Goal: Task Accomplishment & Management: Manage account settings

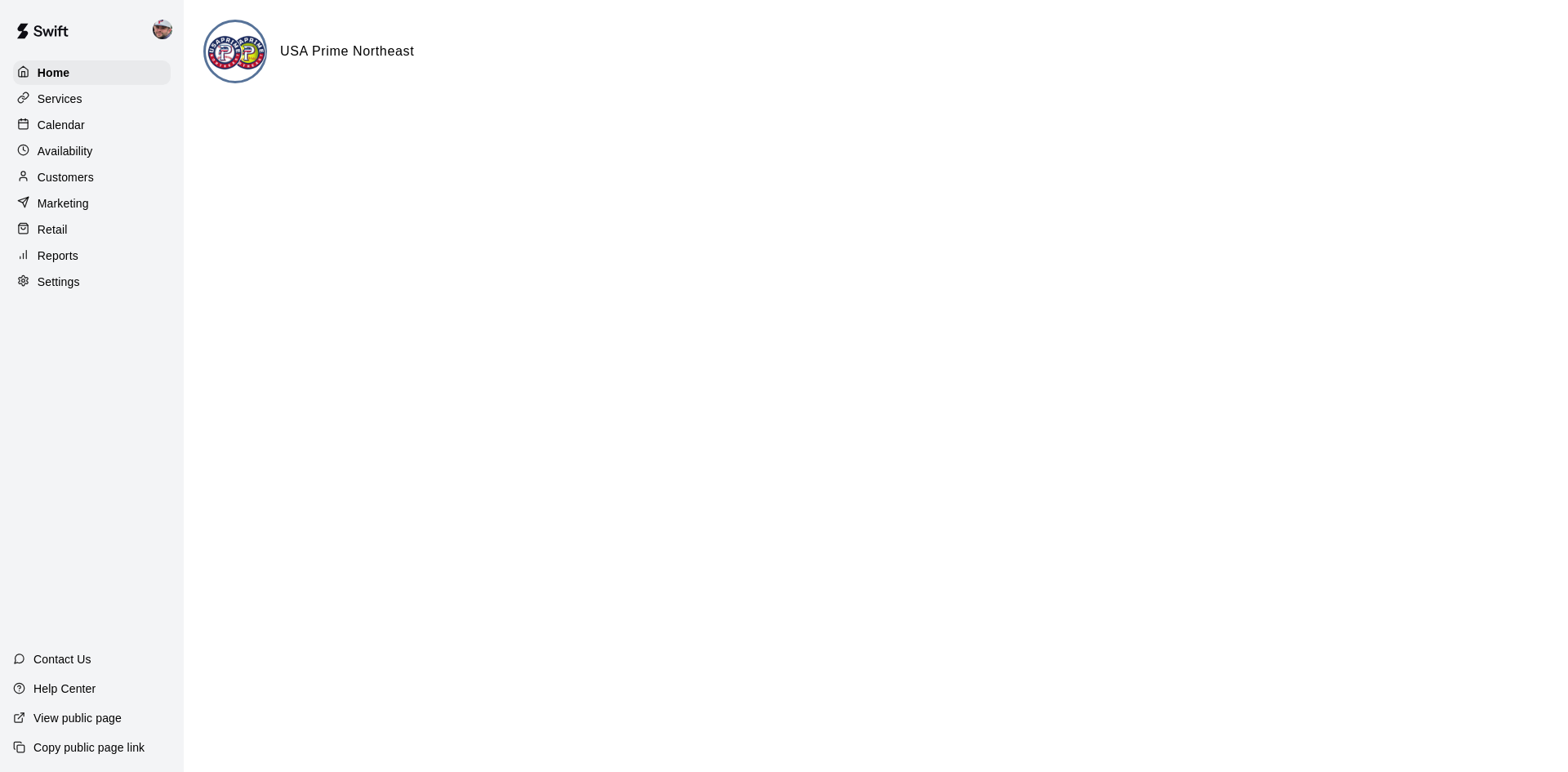
click at [67, 172] on p "Customers" at bounding box center [66, 177] width 56 height 16
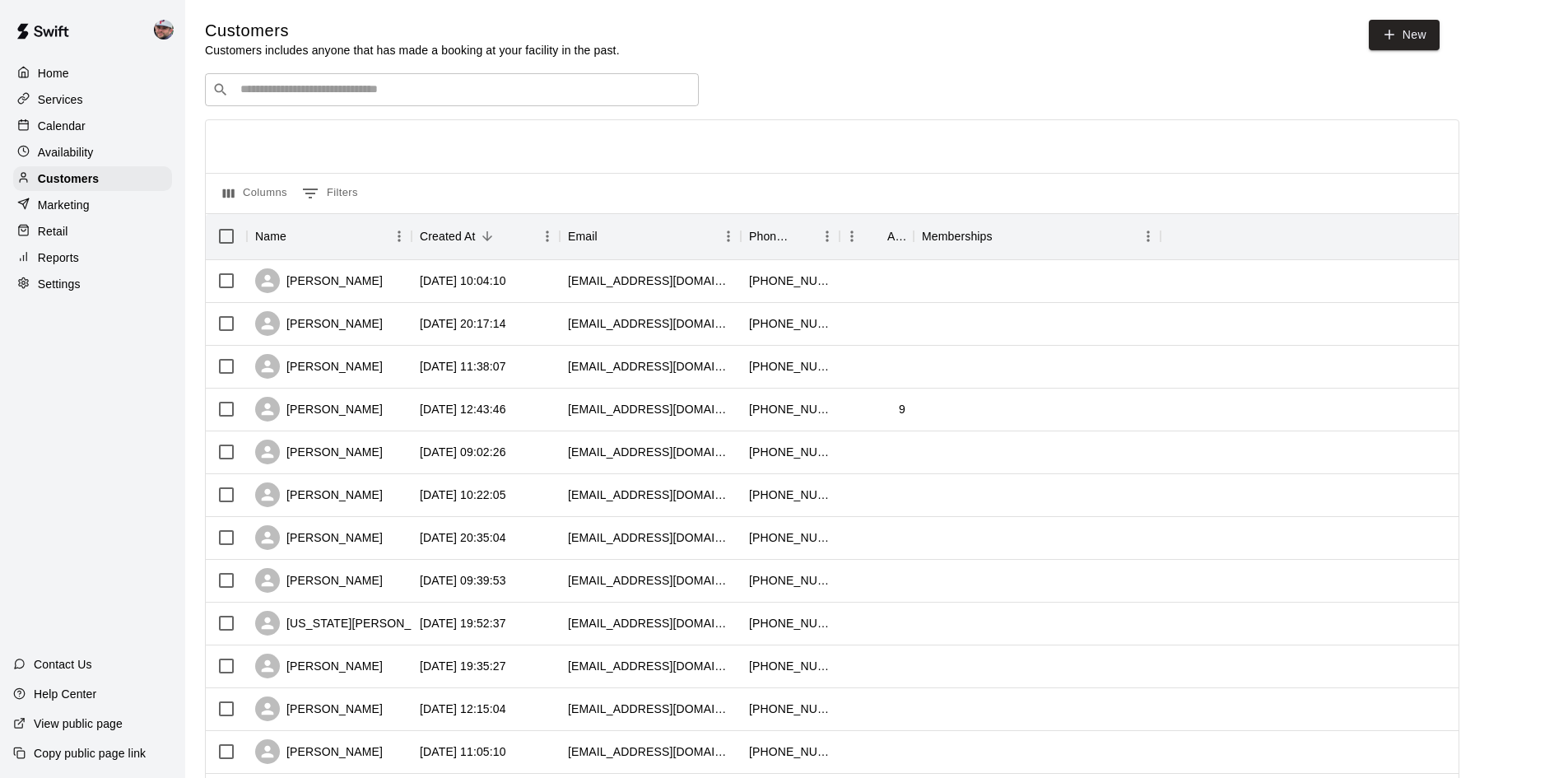
click at [340, 95] on input "Search customers by name or email" at bounding box center [464, 90] width 456 height 17
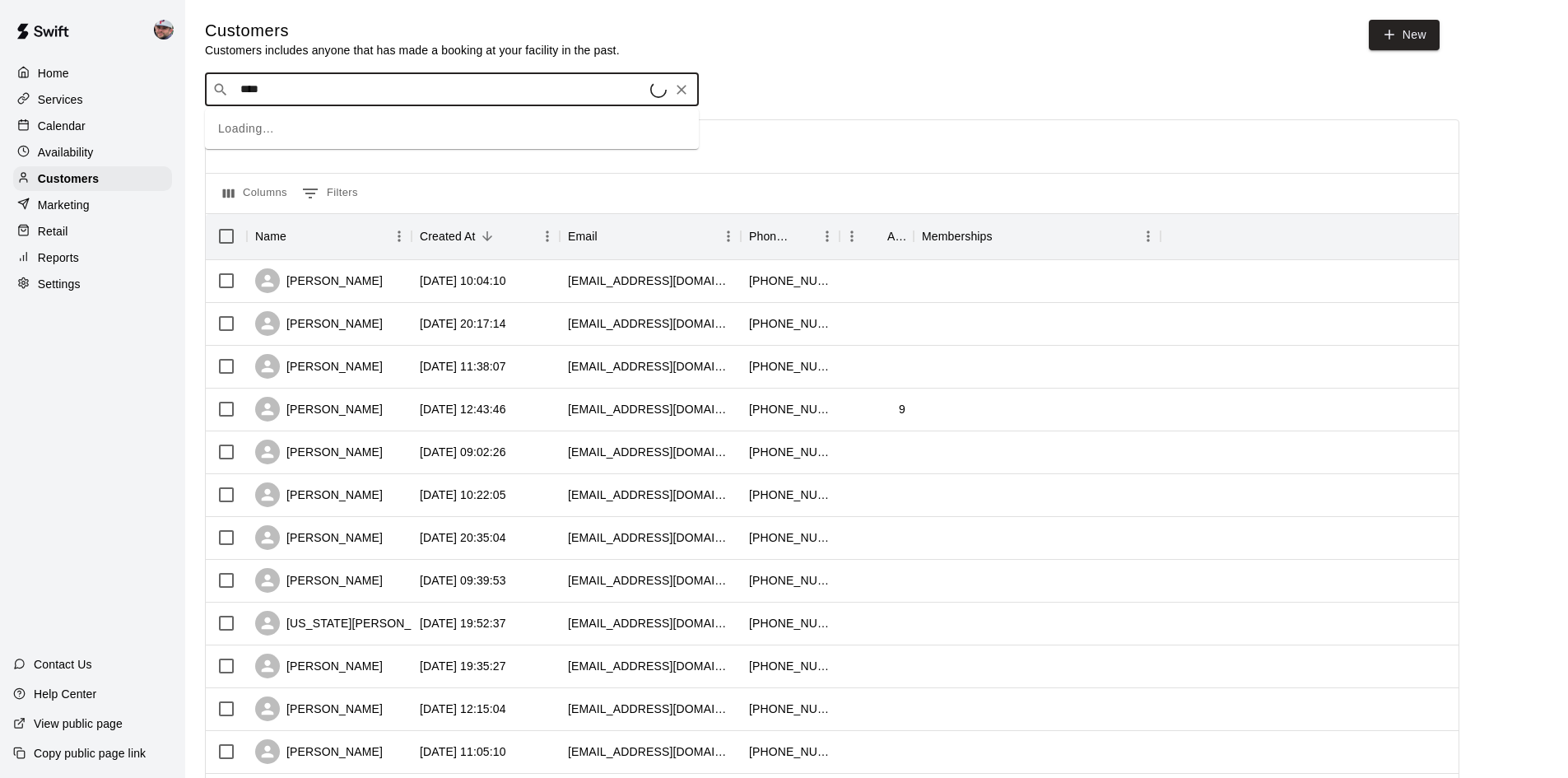
type input "*****"
click at [338, 142] on span "[EMAIL_ADDRESS][DOMAIN_NAME]" at bounding box center [340, 144] width 177 height 12
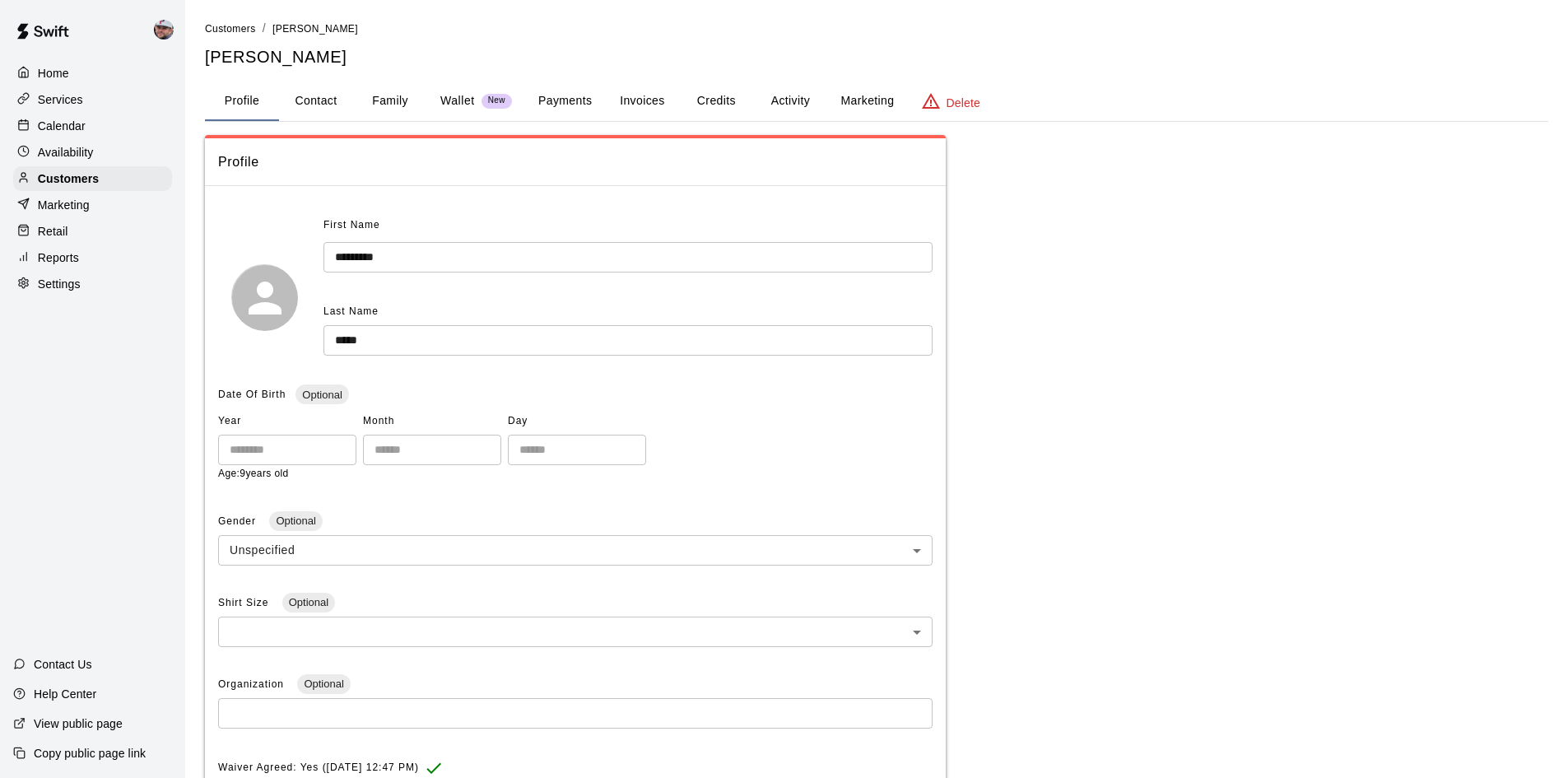
click at [787, 98] on button "Activity" at bounding box center [790, 101] width 74 height 40
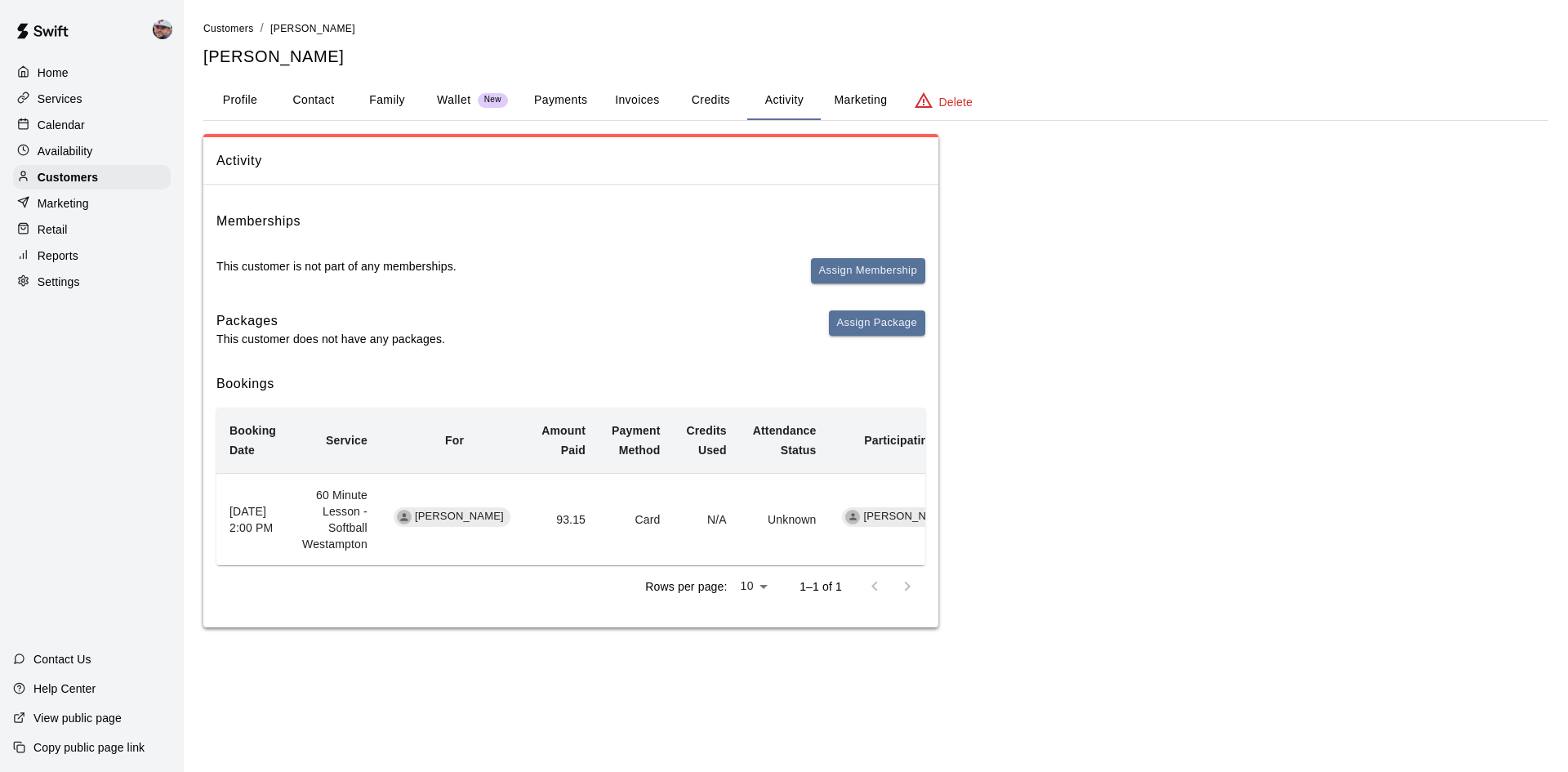
click at [1384, 504] on div "Activity Memberships This customer is not part of any memberships. Assign Membe…" at bounding box center [875, 381] width 1345 height 493
drag, startPoint x: 1348, startPoint y: 469, endPoint x: 1325, endPoint y: 472, distance: 23.2
click at [1347, 468] on div "Activity Memberships This customer is not part of any memberships. Assign Membe…" at bounding box center [875, 381] width 1345 height 493
click at [867, 314] on button "Assign Package" at bounding box center [877, 323] width 97 height 25
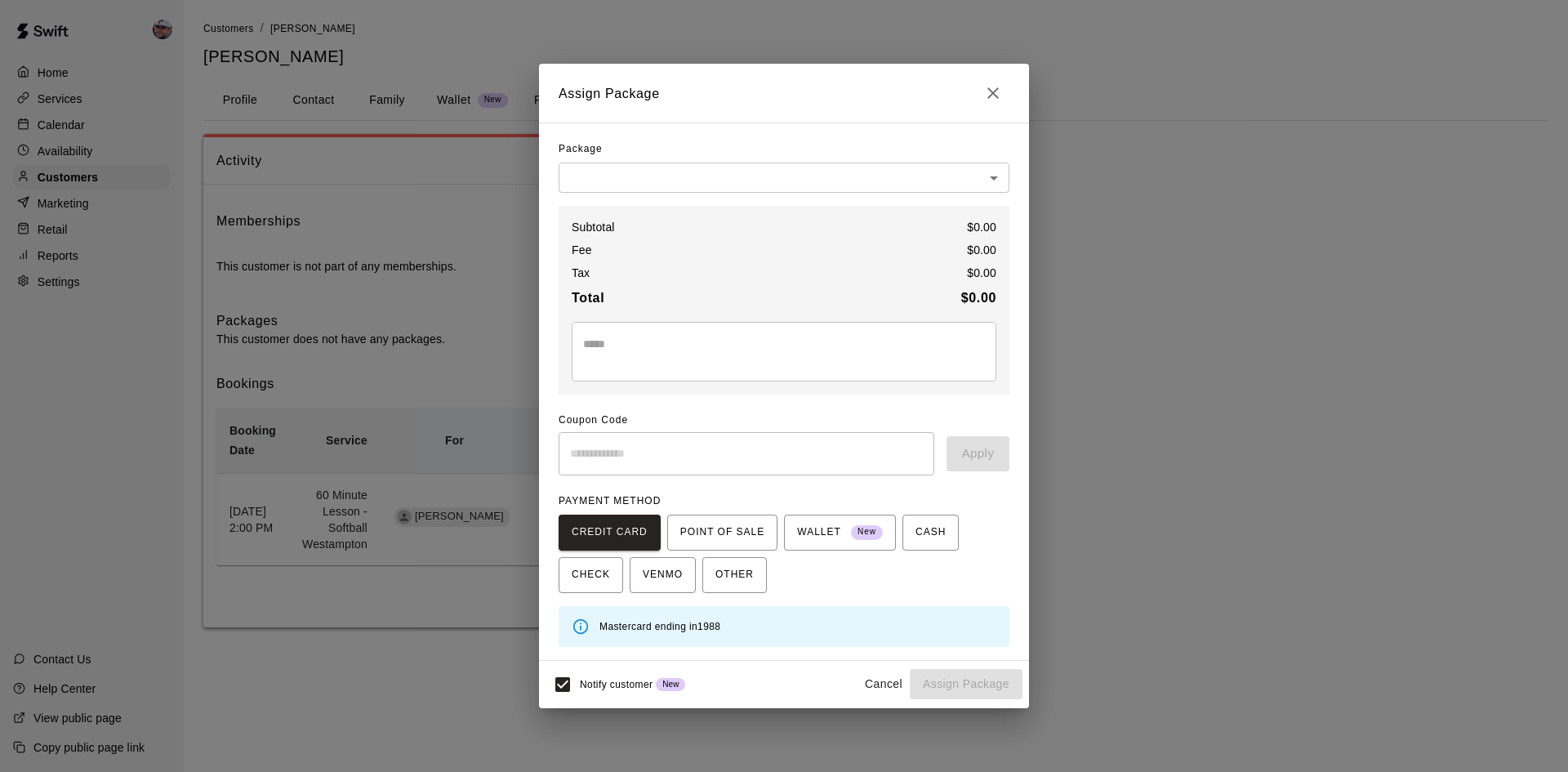
click at [996, 177] on body "Home Services Calendar Availability Customers Marketing Retail Reports Settings…" at bounding box center [784, 329] width 1568 height 660
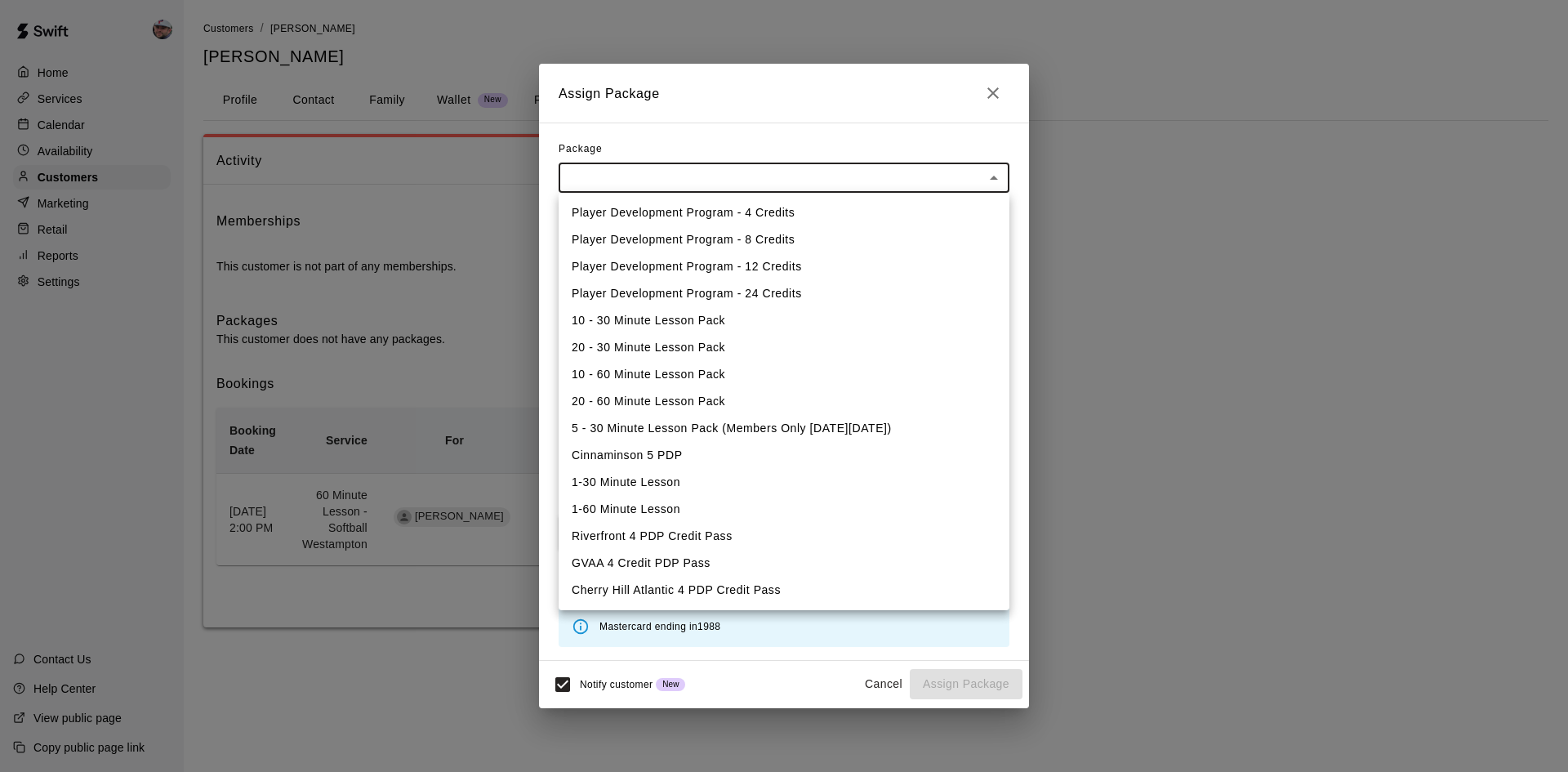
click at [670, 505] on li "1-60 Minute Lesson" at bounding box center [784, 509] width 451 height 27
type input "**********"
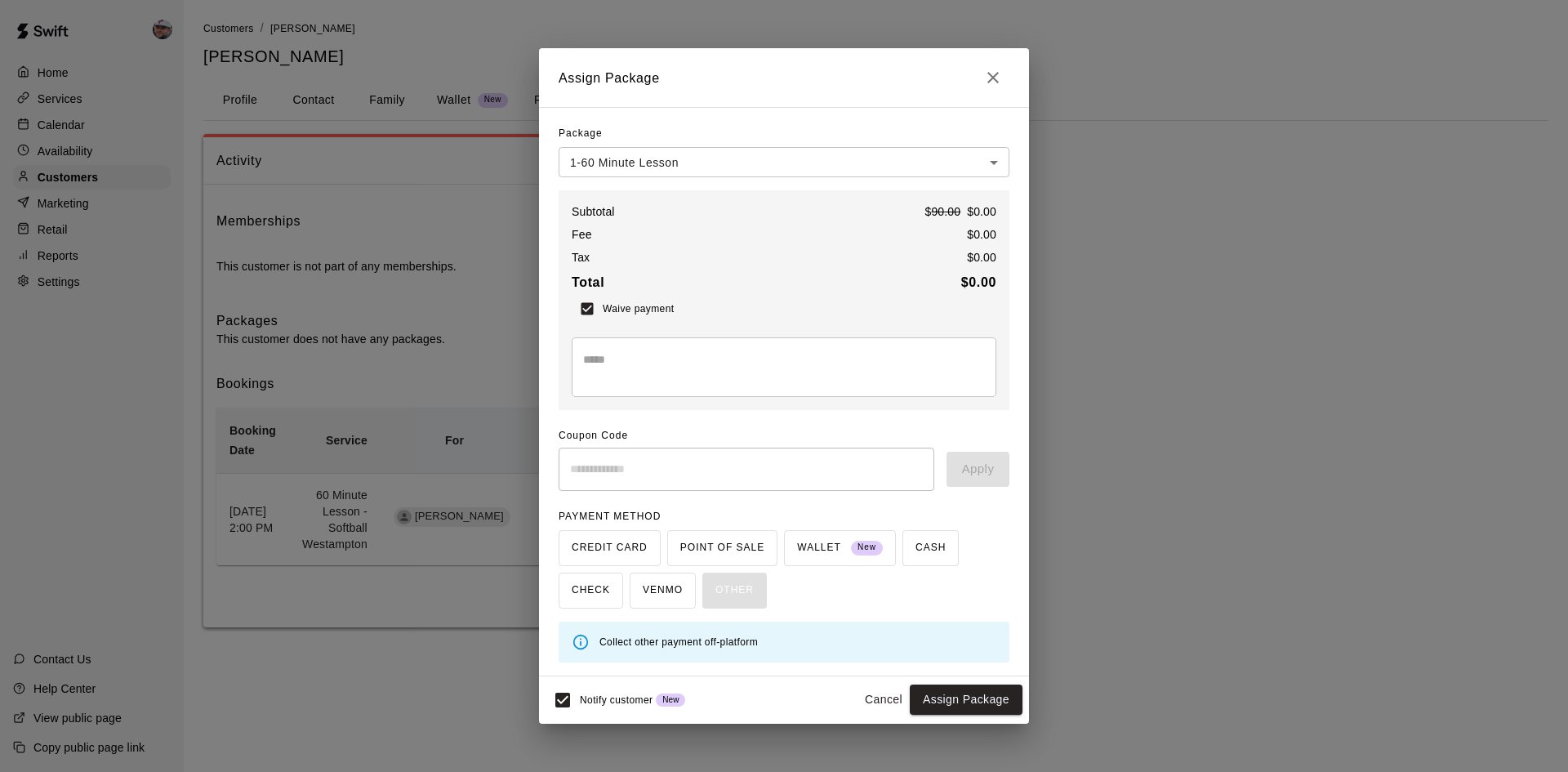
click at [658, 358] on textarea at bounding box center [784, 367] width 402 height 33
click at [823, 542] on div "CREDIT CARD POINT OF SALE WALLET New CASH CHECK VENMO OTHER" at bounding box center [784, 569] width 451 height 78
click at [939, 698] on button "Assign Package" at bounding box center [966, 699] width 113 height 30
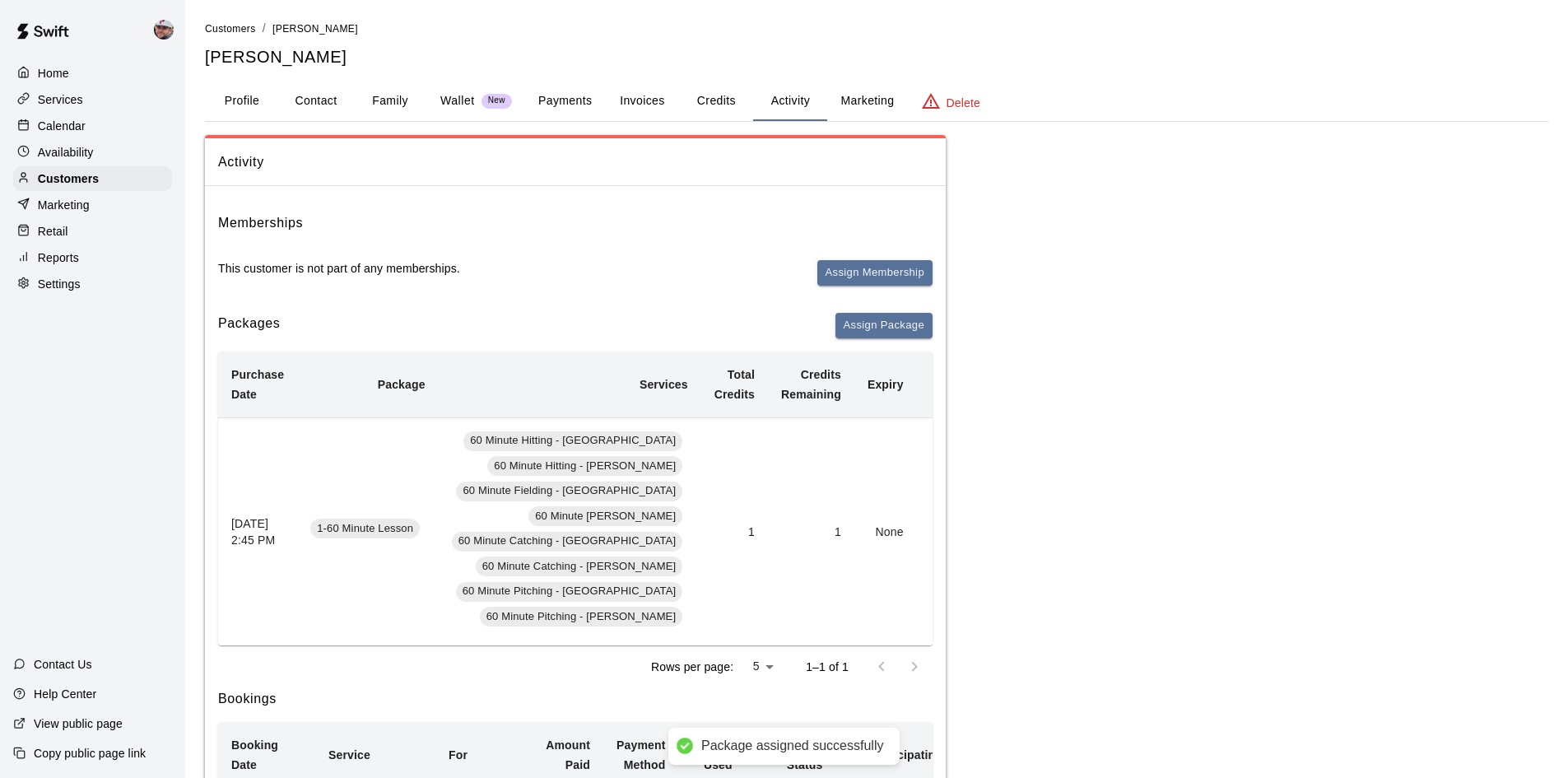
click at [463, 94] on p "Wallet" at bounding box center [457, 101] width 34 height 18
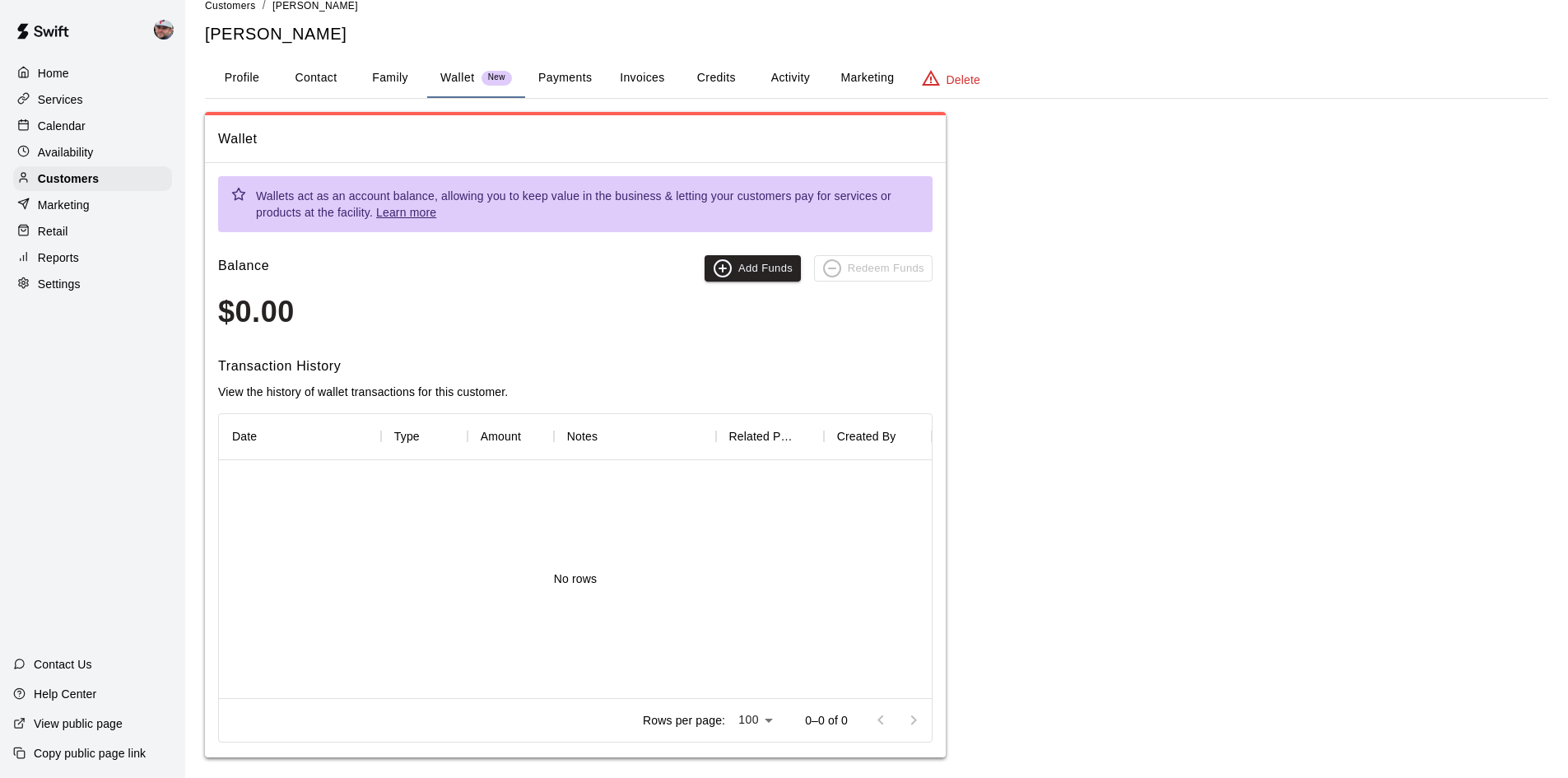
scroll to position [35, 0]
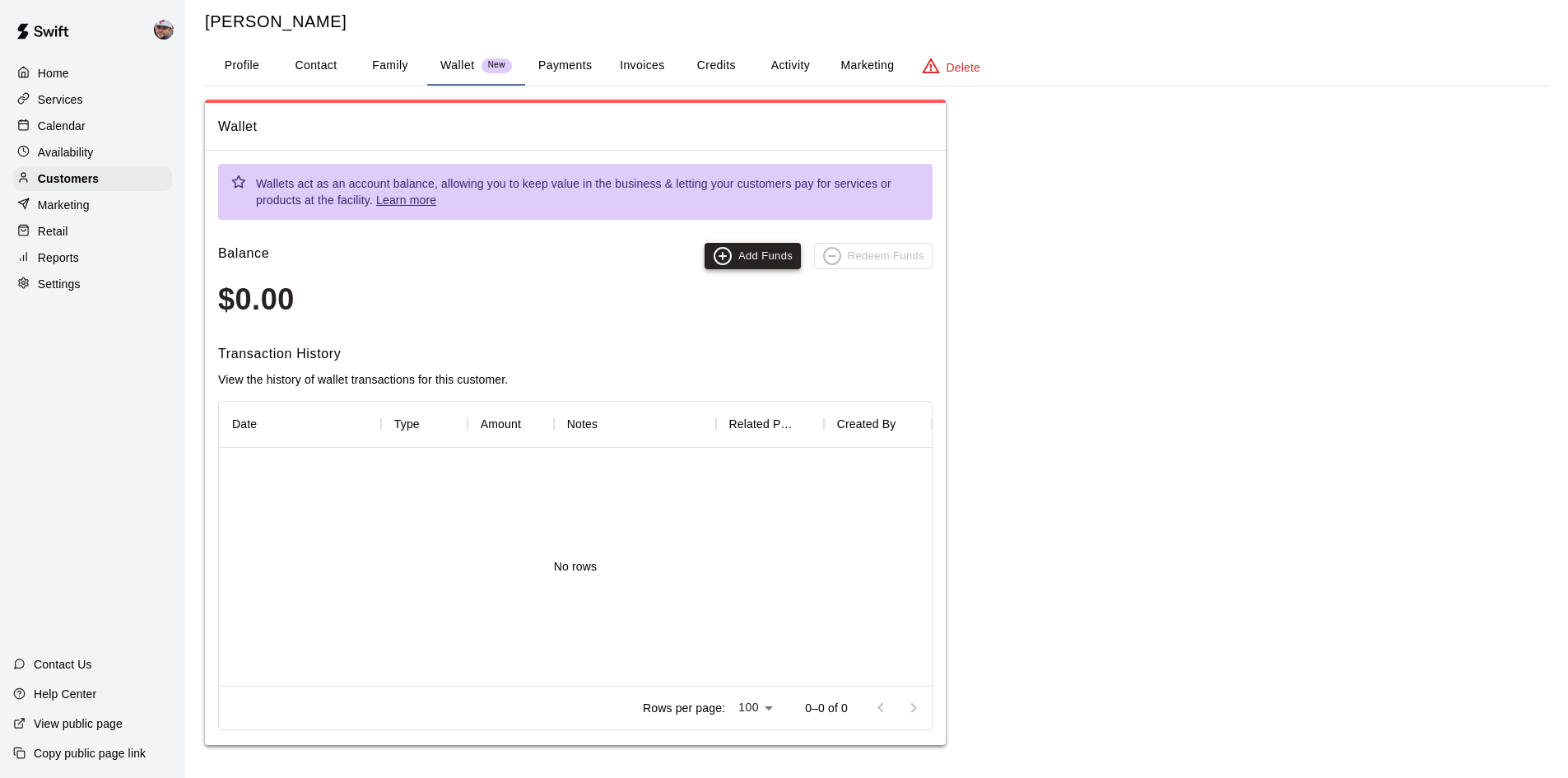
click at [759, 258] on button "Add Funds" at bounding box center [752, 255] width 96 height 26
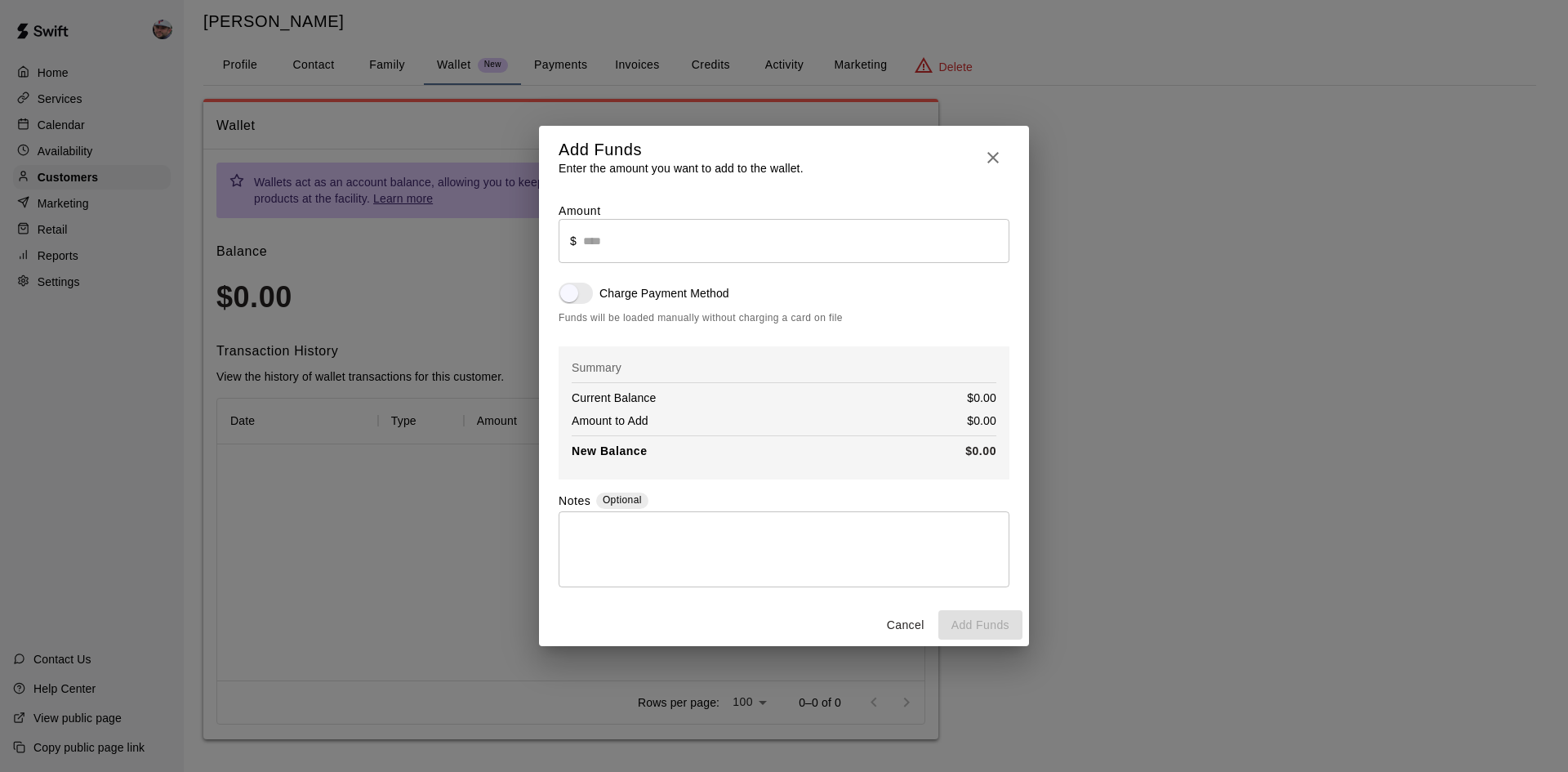
click at [654, 238] on input "text" at bounding box center [795, 241] width 426 height 43
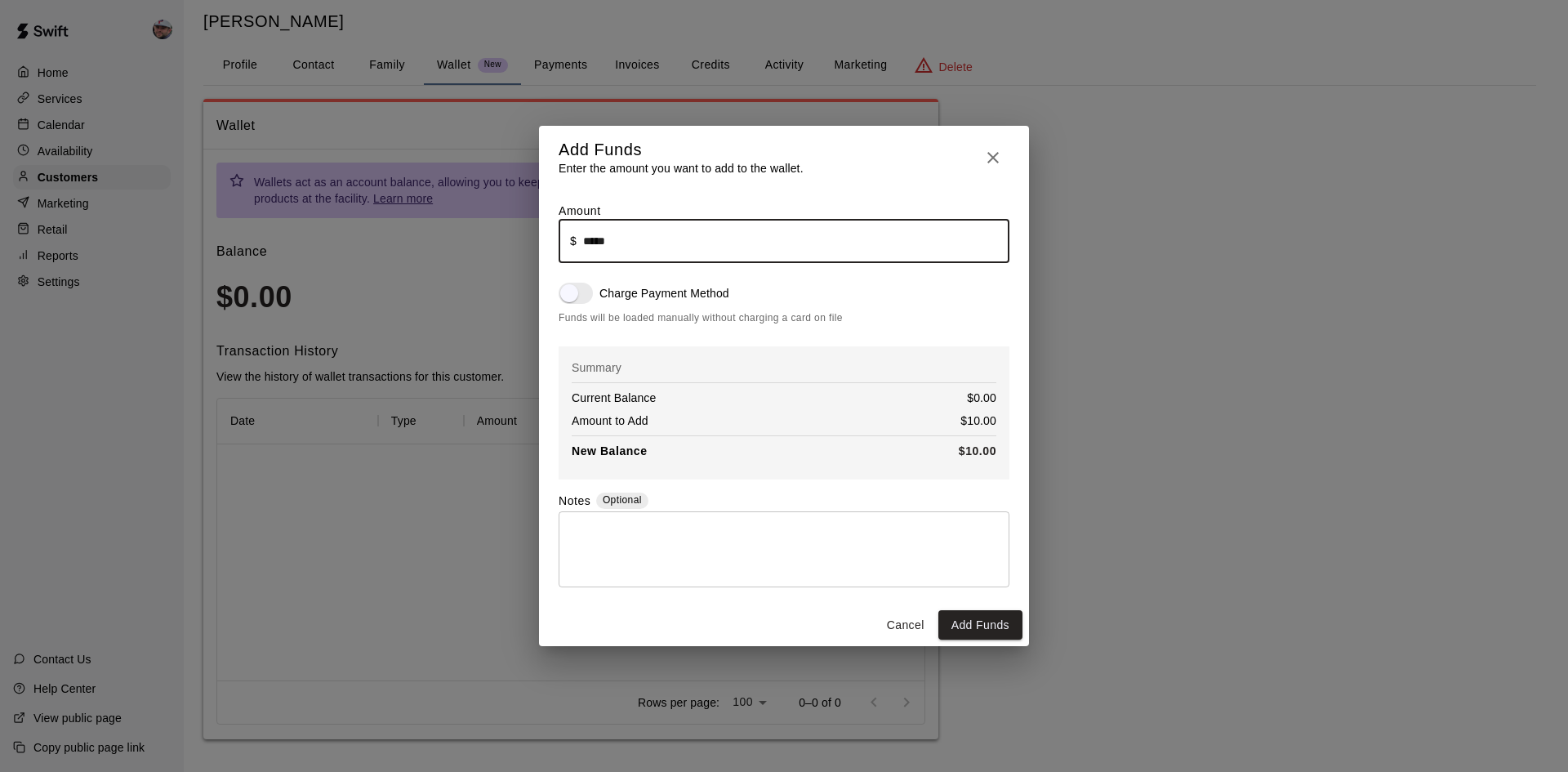
type input "*****"
click at [918, 323] on span "Funds will be loaded manually without charging a card on file" at bounding box center [784, 318] width 451 height 16
click at [983, 632] on button "Add Funds" at bounding box center [980, 624] width 84 height 30
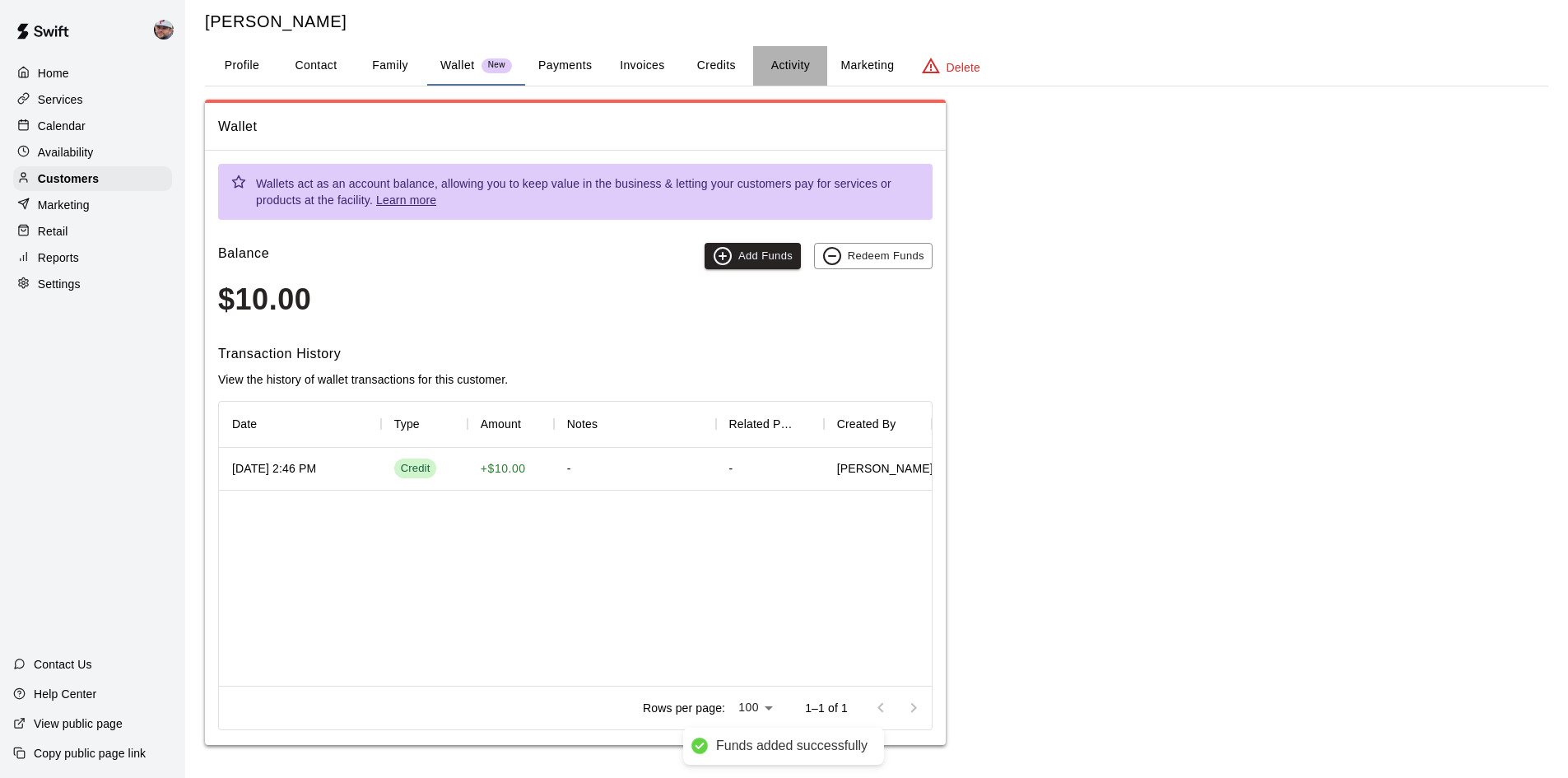
click at [793, 54] on button "Activity" at bounding box center [790, 65] width 74 height 40
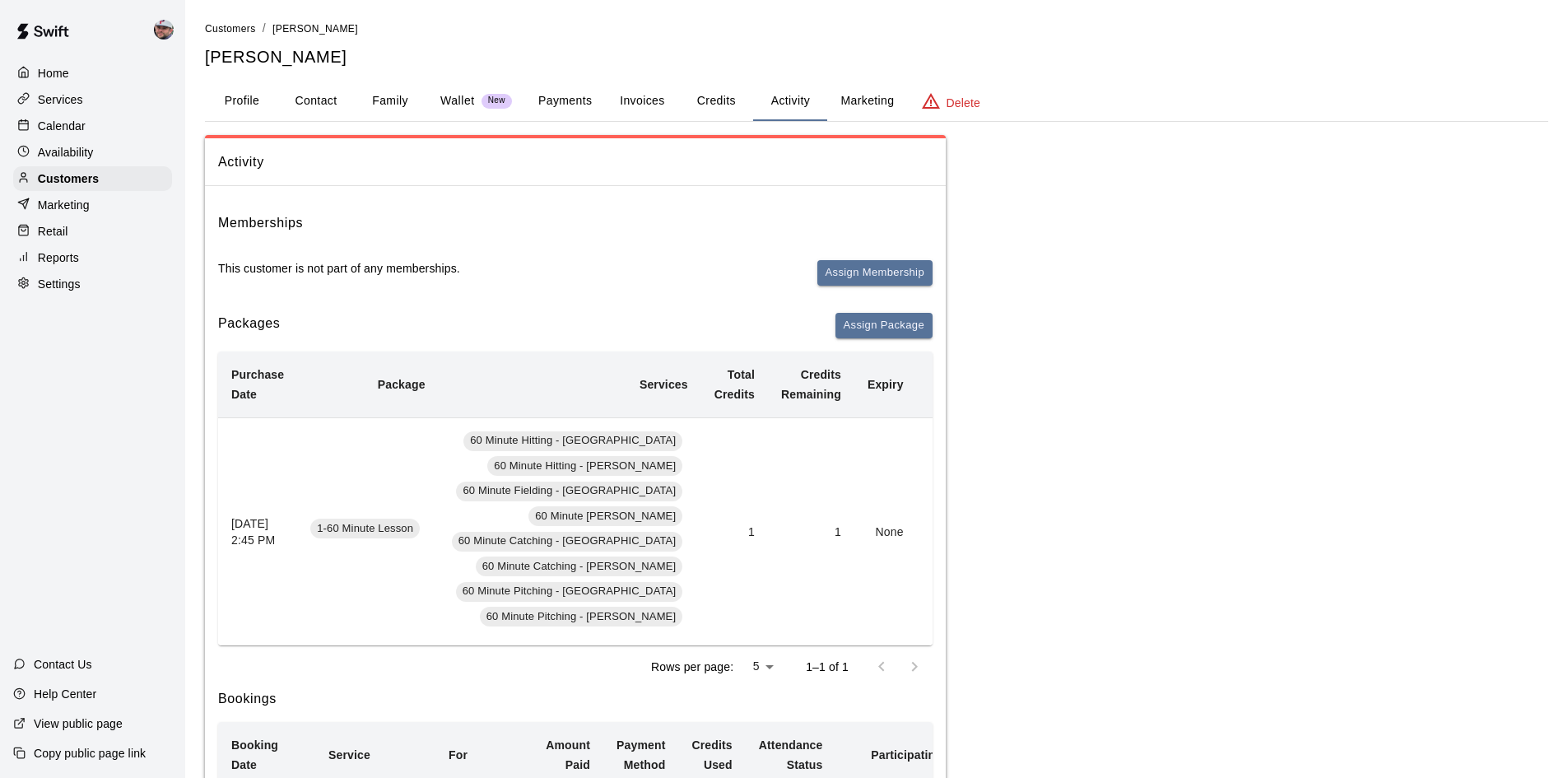
click at [455, 95] on p "Wallet" at bounding box center [457, 101] width 34 height 18
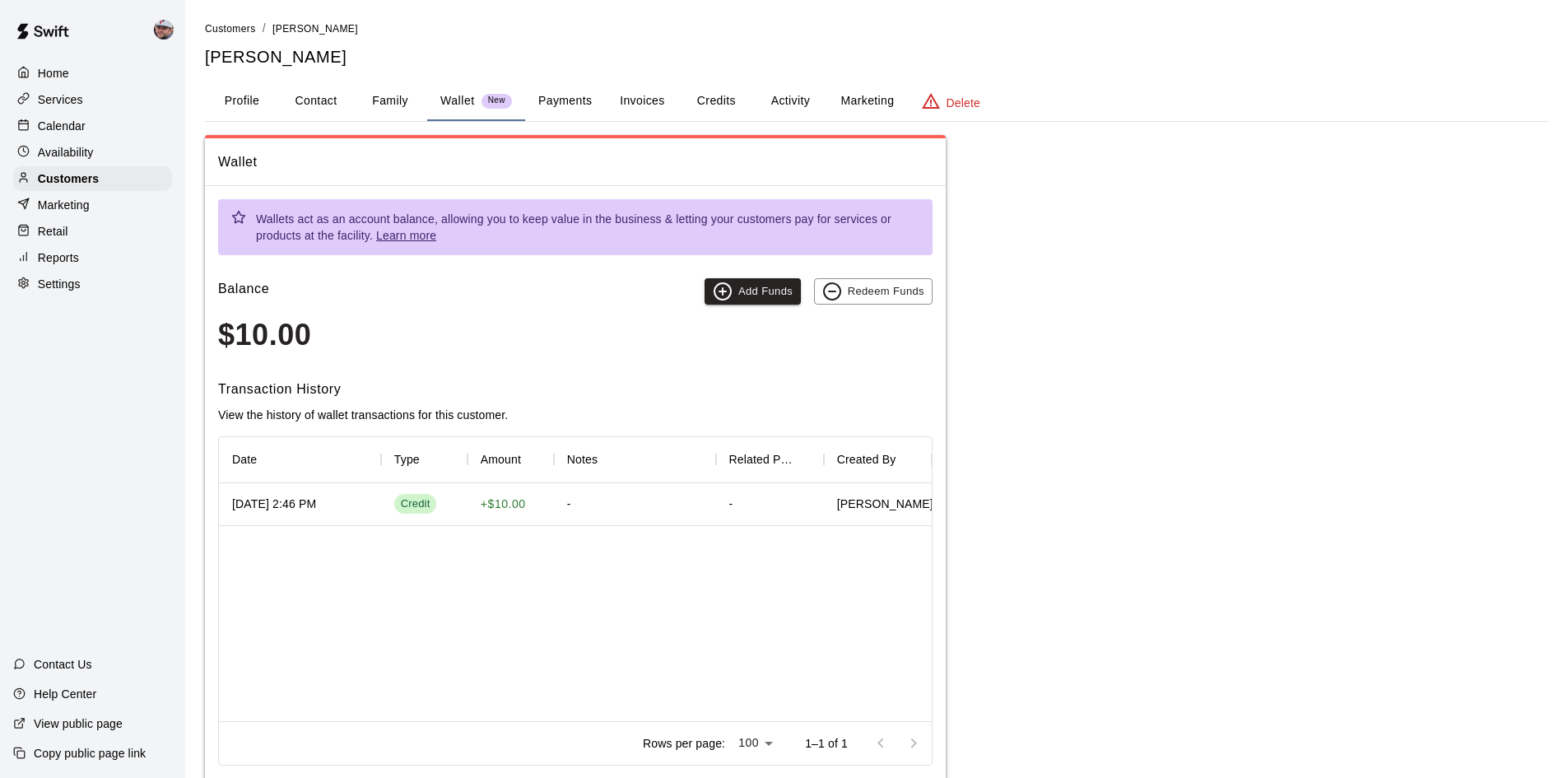
click at [1428, 300] on div "Wallet Wallets act as an account balance, allowing you to keep value in the bus…" at bounding box center [876, 458] width 1343 height 646
